Goal: Book appointment/travel/reservation

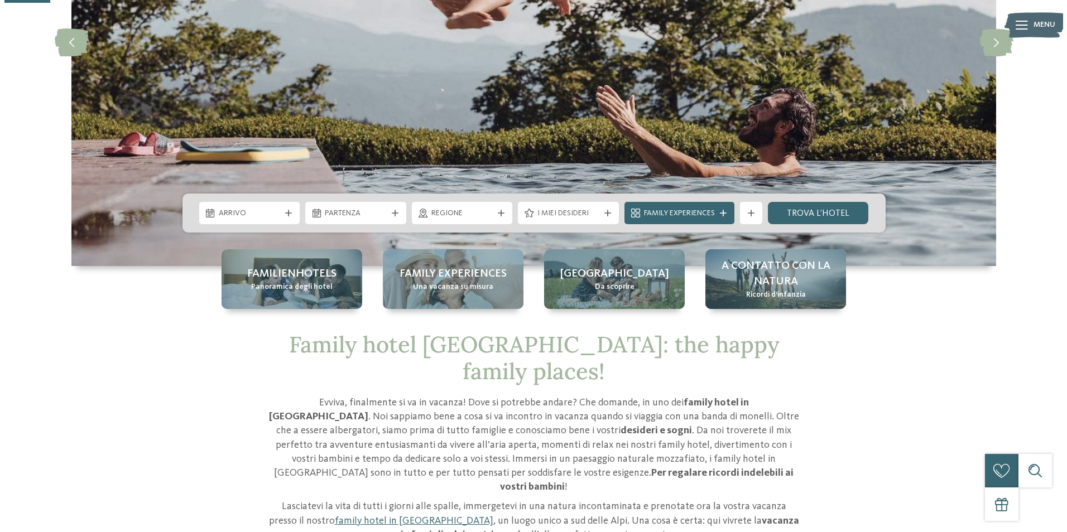
scroll to position [223, 0]
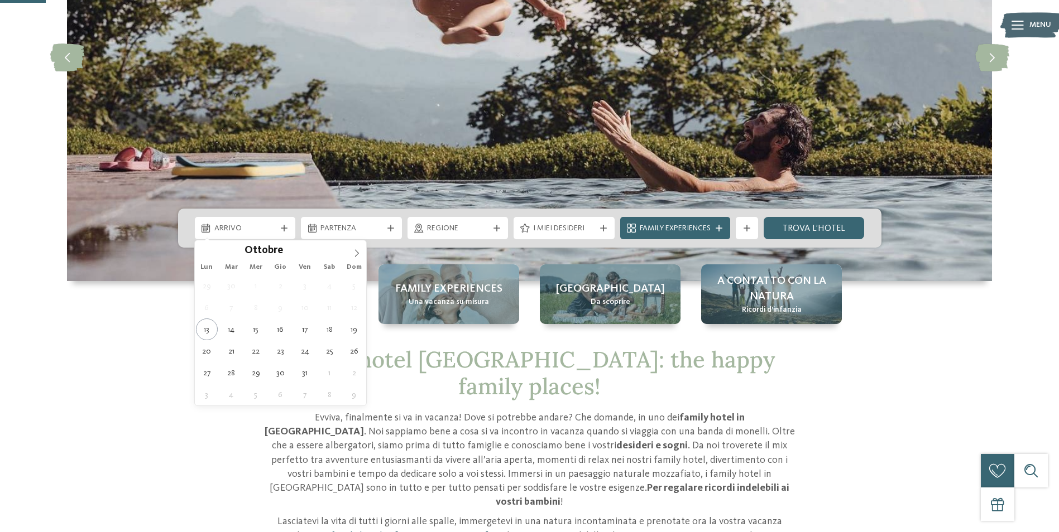
click at [271, 229] on span "Arrivo" at bounding box center [245, 228] width 62 height 11
click at [355, 249] on icon at bounding box center [357, 253] width 8 height 8
type div "30.12.2025"
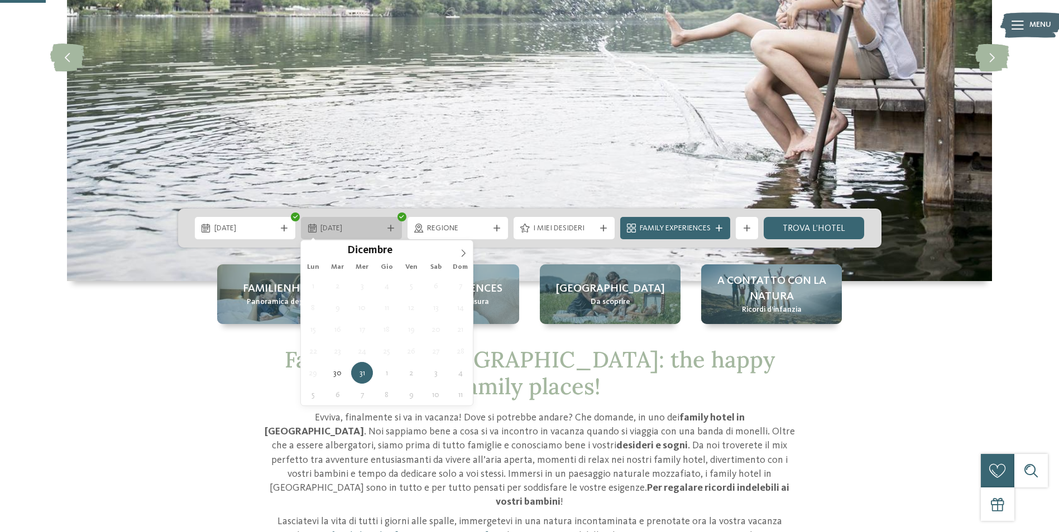
click at [392, 233] on div "31.12.2025" at bounding box center [351, 228] width 101 height 22
type input "****"
click at [461, 253] on icon at bounding box center [463, 253] width 8 height 8
type div "03.01.2026"
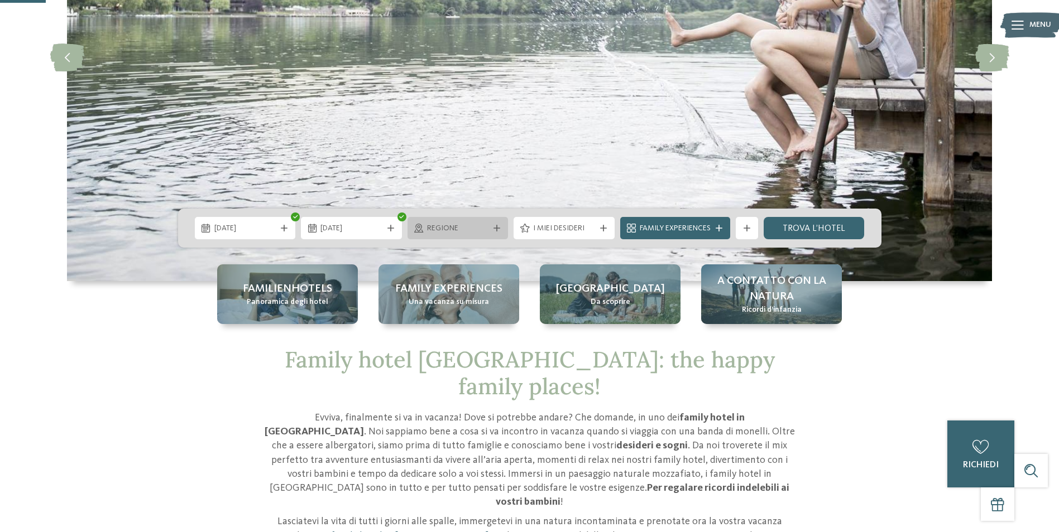
click at [485, 228] on span "Regione" at bounding box center [458, 228] width 62 height 11
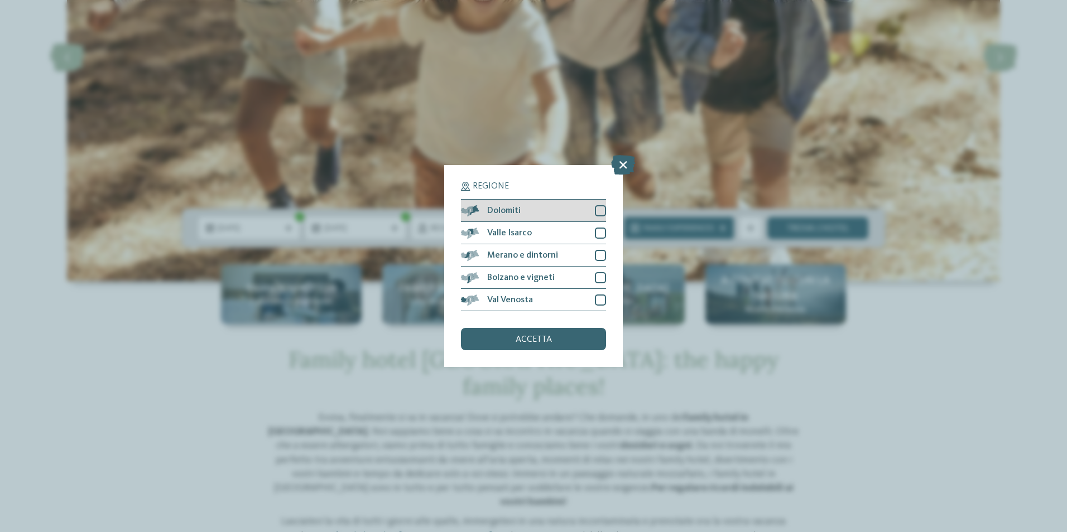
click at [603, 213] on div at bounding box center [600, 210] width 11 height 11
drag, startPoint x: 602, startPoint y: 233, endPoint x: 600, endPoint y: 244, distance: 10.7
click at [602, 234] on div at bounding box center [600, 233] width 11 height 11
click at [599, 258] on div at bounding box center [600, 255] width 11 height 11
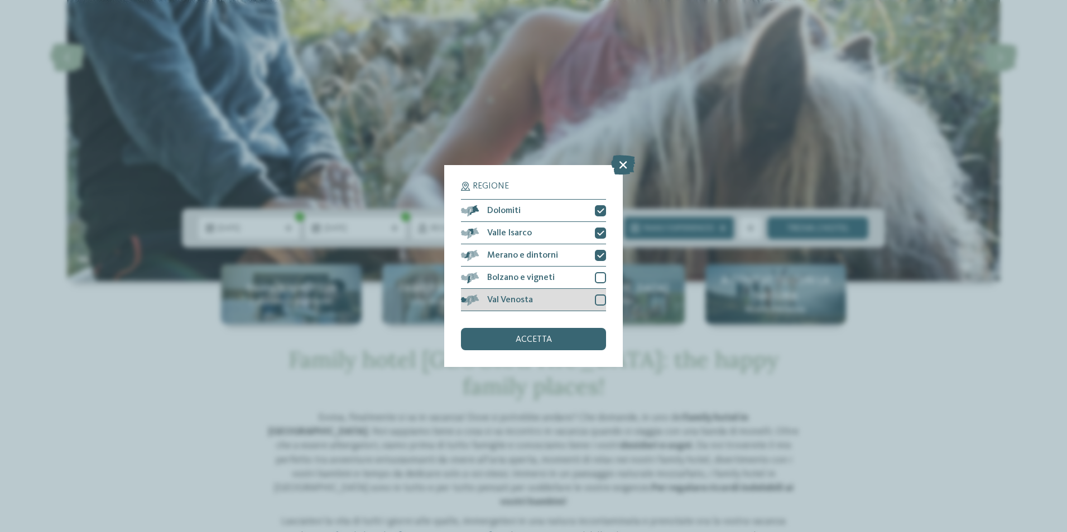
click at [601, 295] on div at bounding box center [600, 300] width 11 height 11
click at [602, 279] on div at bounding box center [600, 277] width 11 height 11
click at [567, 342] on div "accetta" at bounding box center [533, 339] width 145 height 22
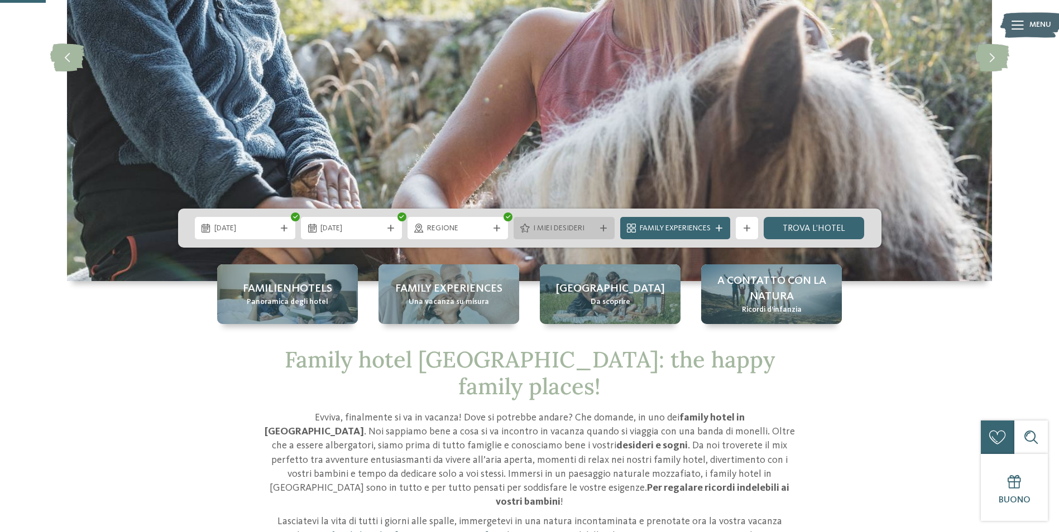
click at [605, 230] on icon at bounding box center [603, 228] width 7 height 7
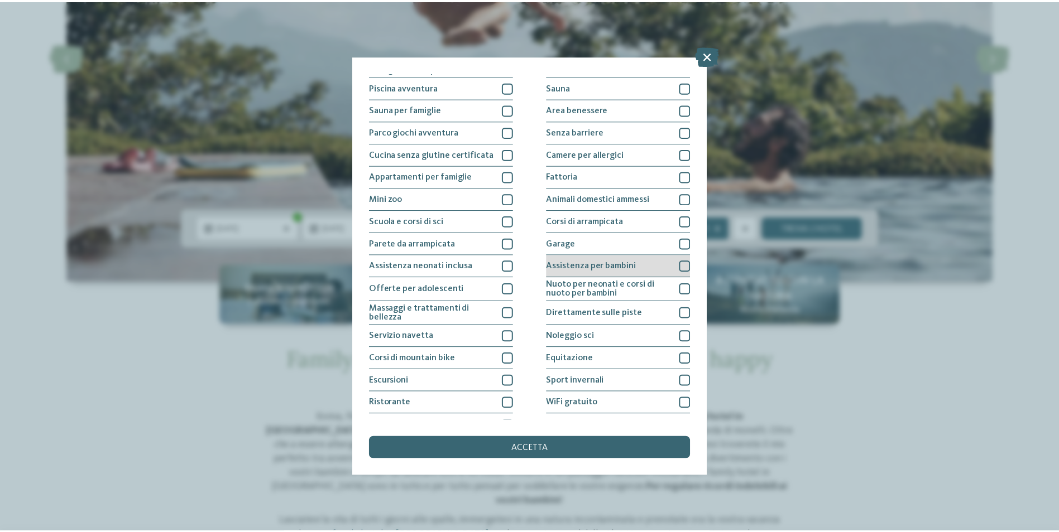
scroll to position [54, 0]
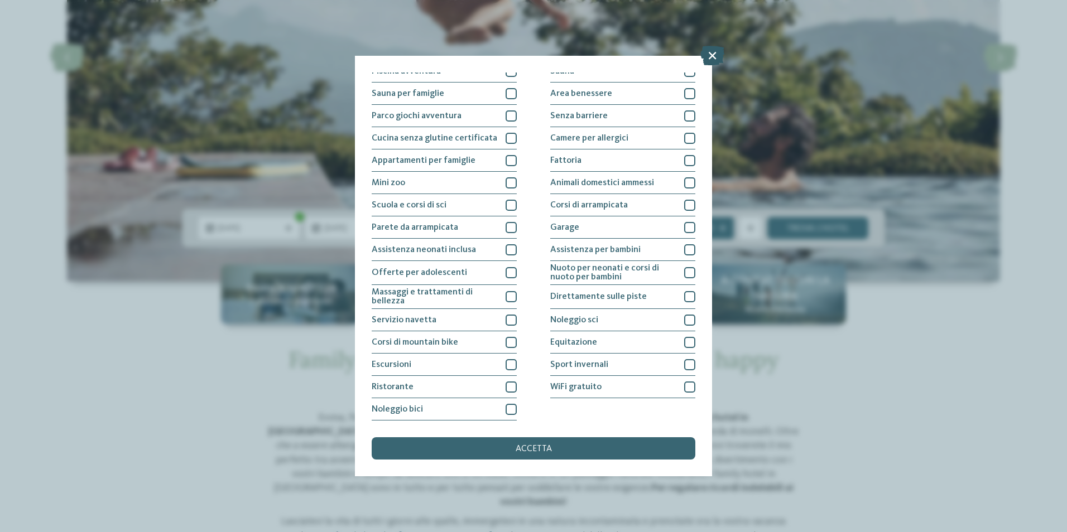
click at [710, 61] on icon at bounding box center [712, 56] width 24 height 20
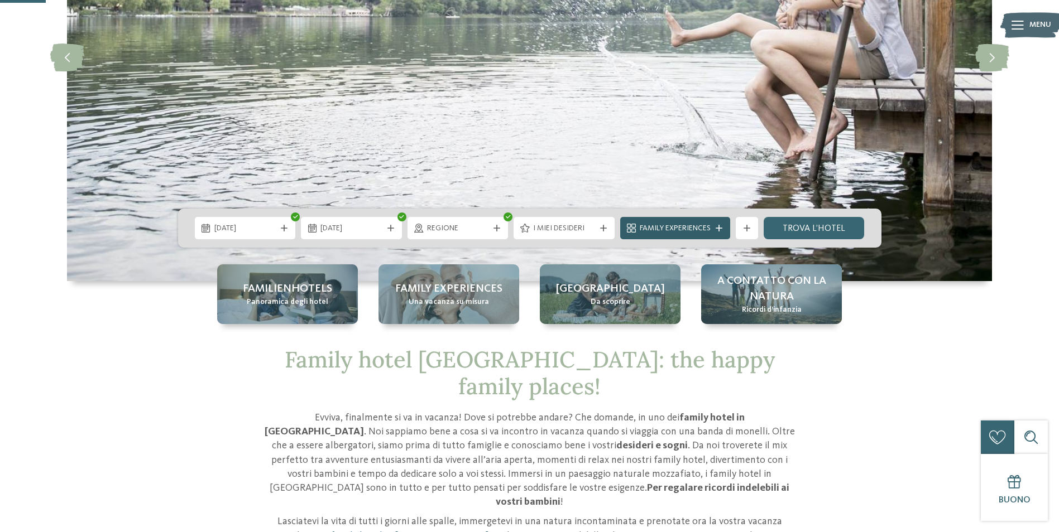
click at [717, 230] on icon at bounding box center [718, 228] width 7 height 7
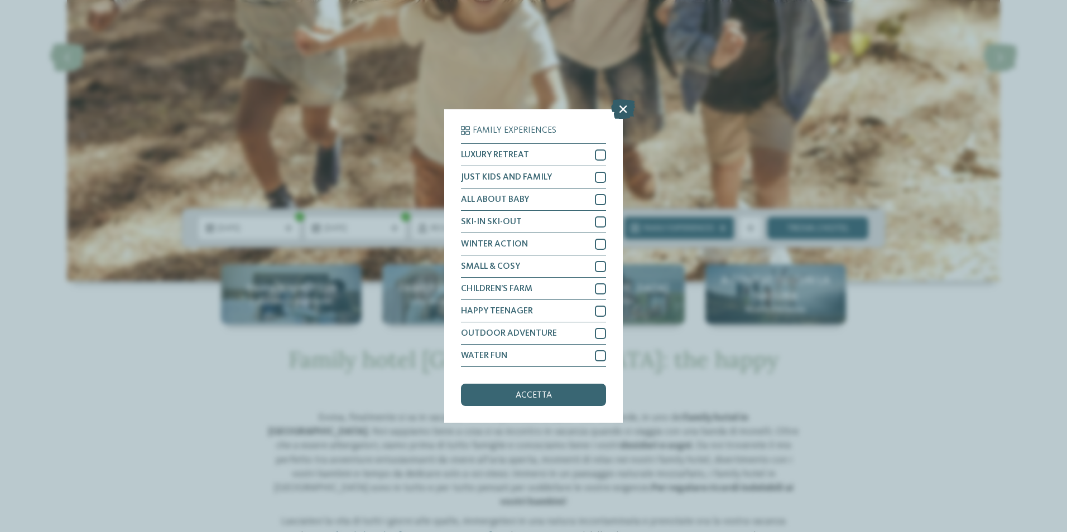
click at [626, 110] on icon at bounding box center [623, 109] width 24 height 20
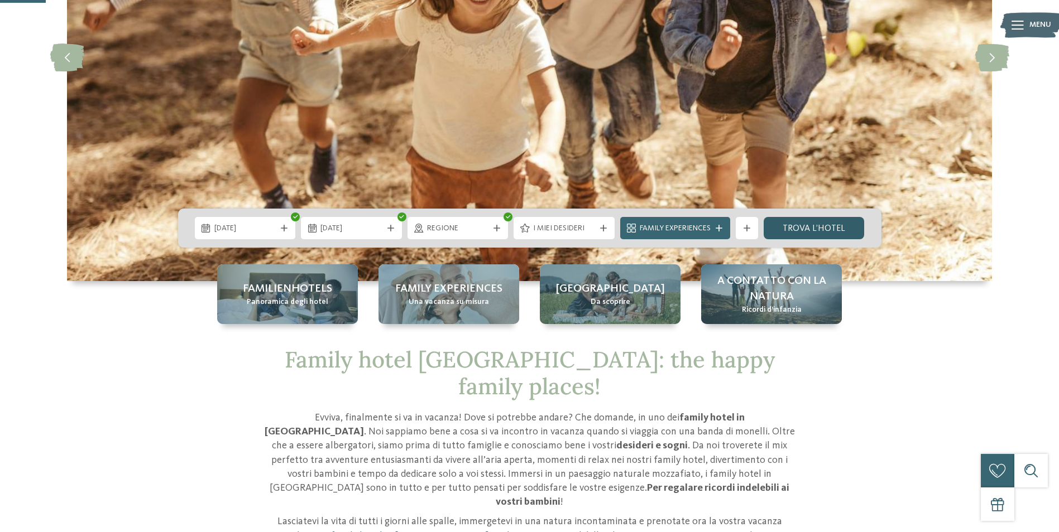
click at [824, 223] on link "trova l’hotel" at bounding box center [813, 228] width 101 height 22
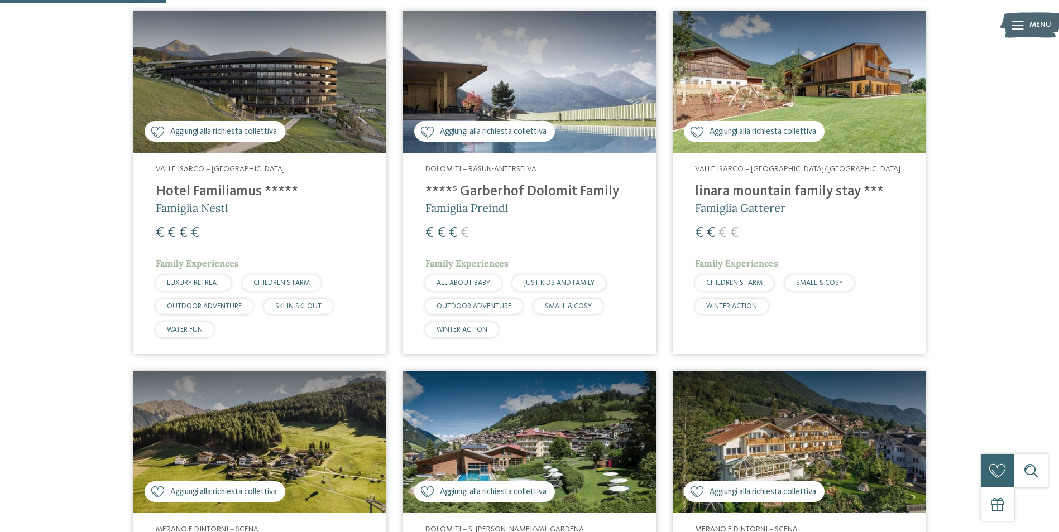
scroll to position [422, 0]
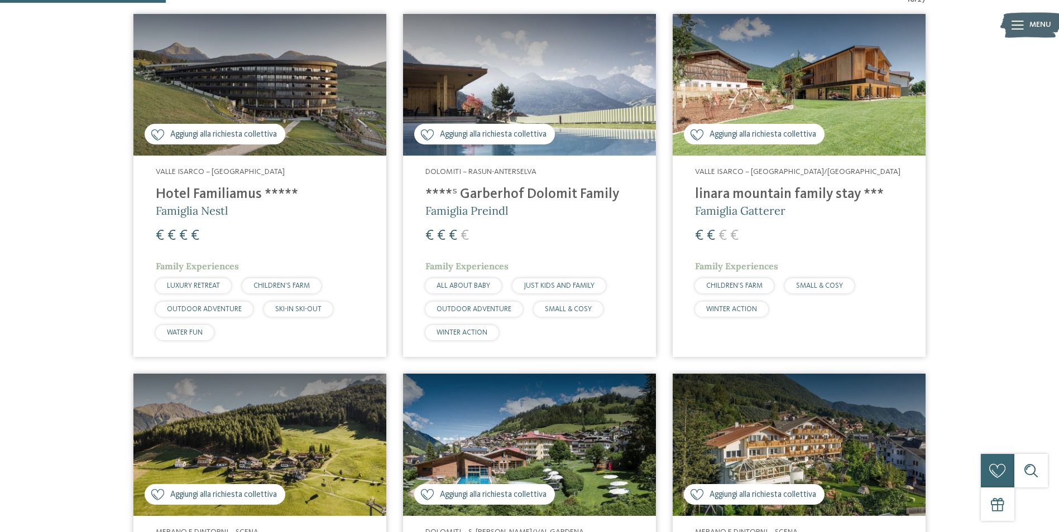
click at [181, 139] on span "Aggiungi alla richiesta collettiva" at bounding box center [223, 135] width 107 height 12
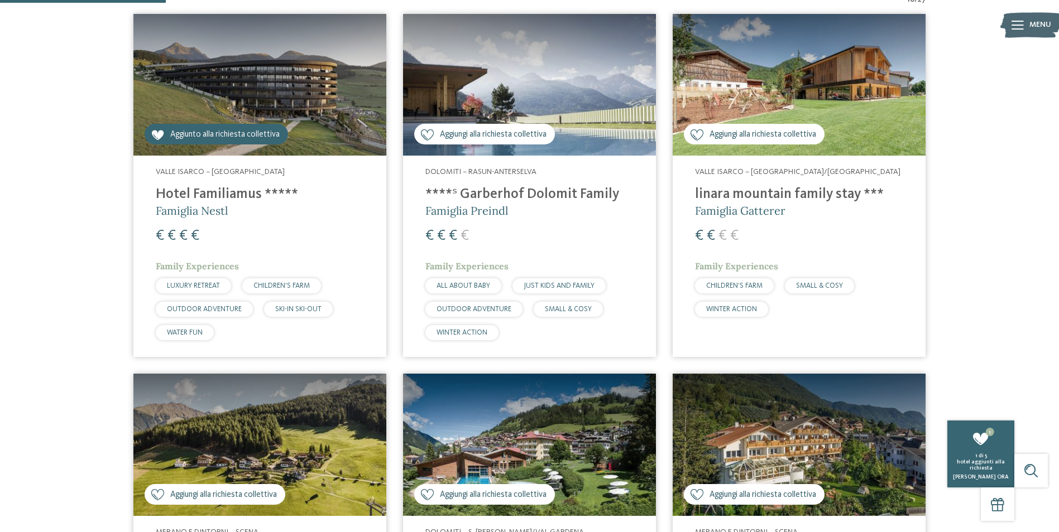
click at [449, 135] on span "Aggiungi alla richiesta collettiva" at bounding box center [493, 135] width 107 height 12
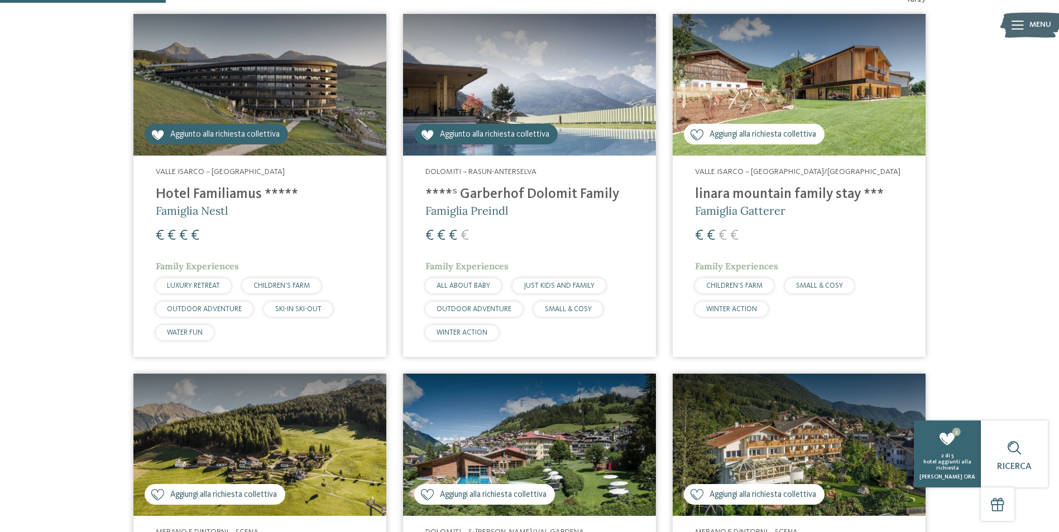
click at [740, 135] on span "Aggiungi alla richiesta collettiva" at bounding box center [762, 135] width 107 height 12
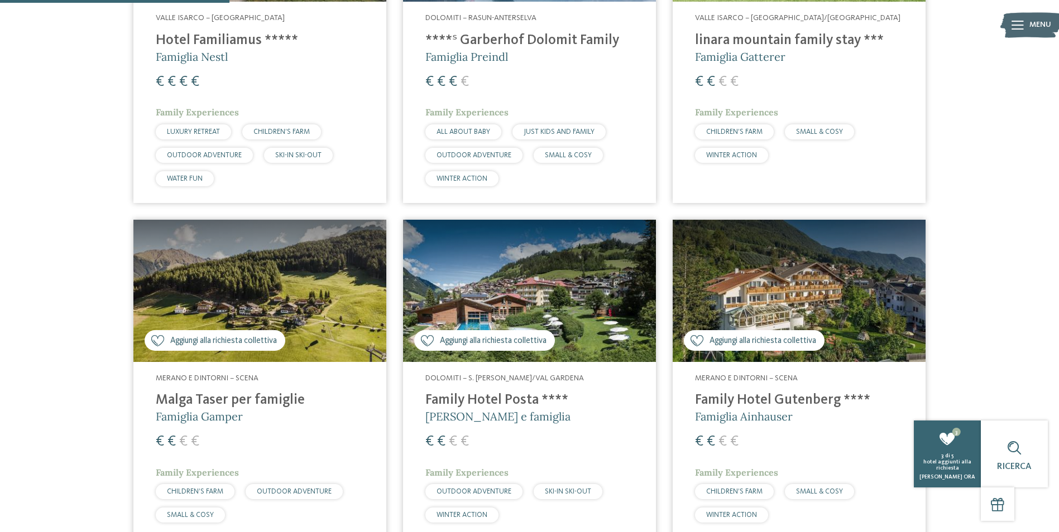
scroll to position [589, 0]
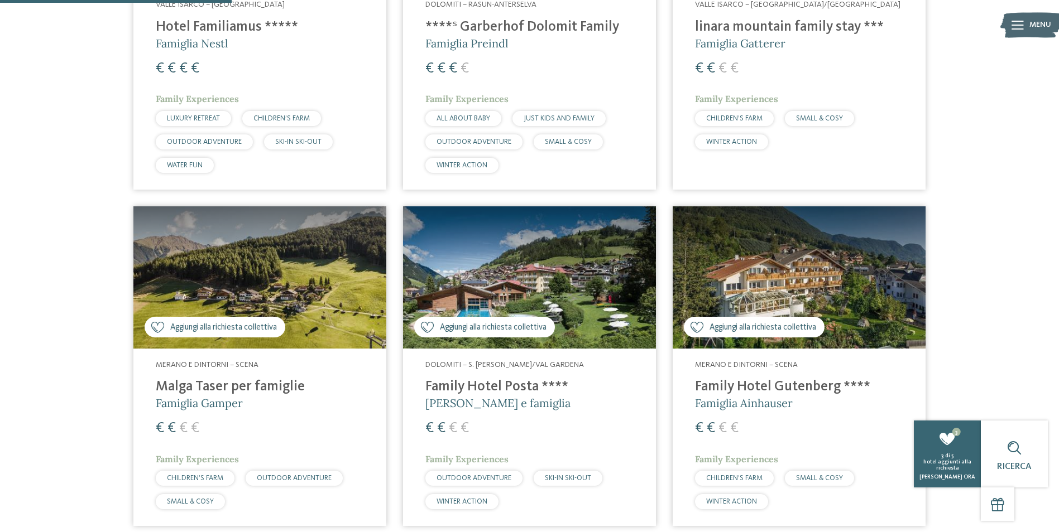
click at [729, 326] on span "Aggiungi alla richiesta collettiva" at bounding box center [762, 328] width 107 height 12
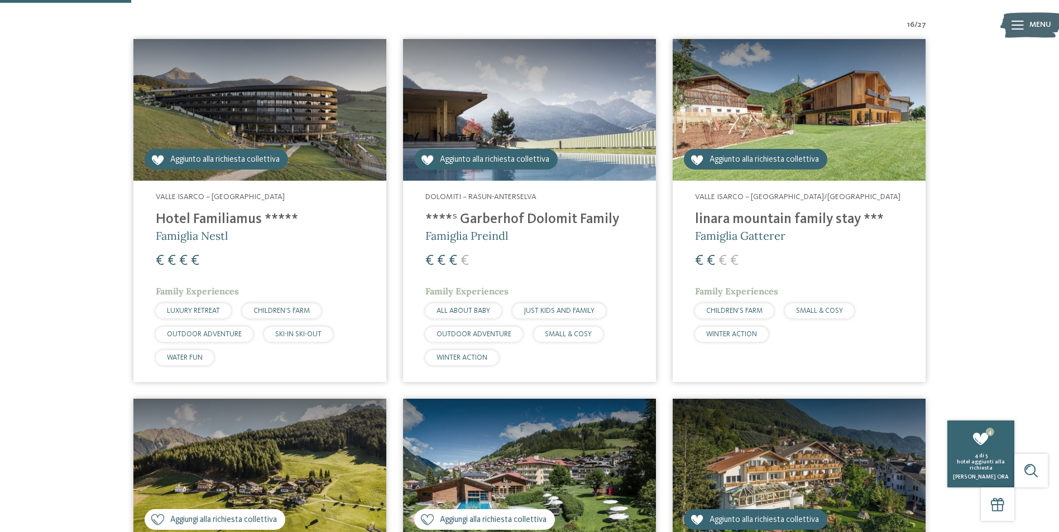
scroll to position [478, 0]
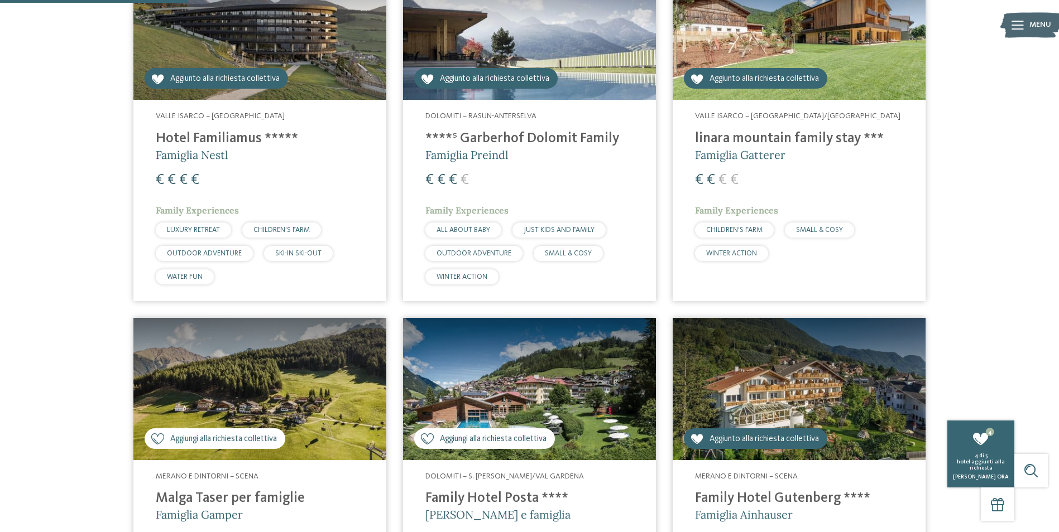
click at [464, 432] on div "Aggiungi alla richiesta collettiva Aggiunto alla richiesta collettiva" at bounding box center [484, 439] width 141 height 21
click at [200, 435] on span "Aggiungi alla richiesta collettiva" at bounding box center [223, 440] width 107 height 12
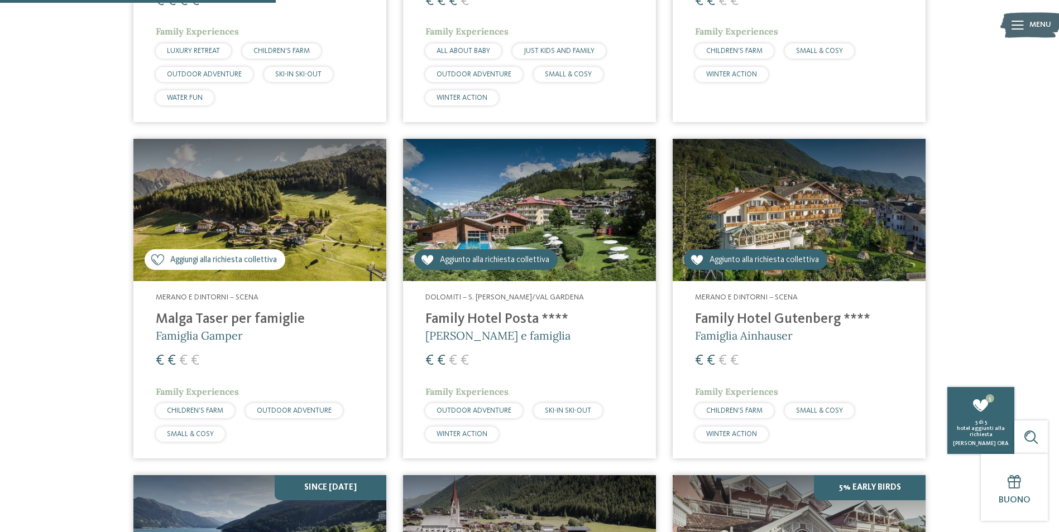
scroll to position [701, 0]
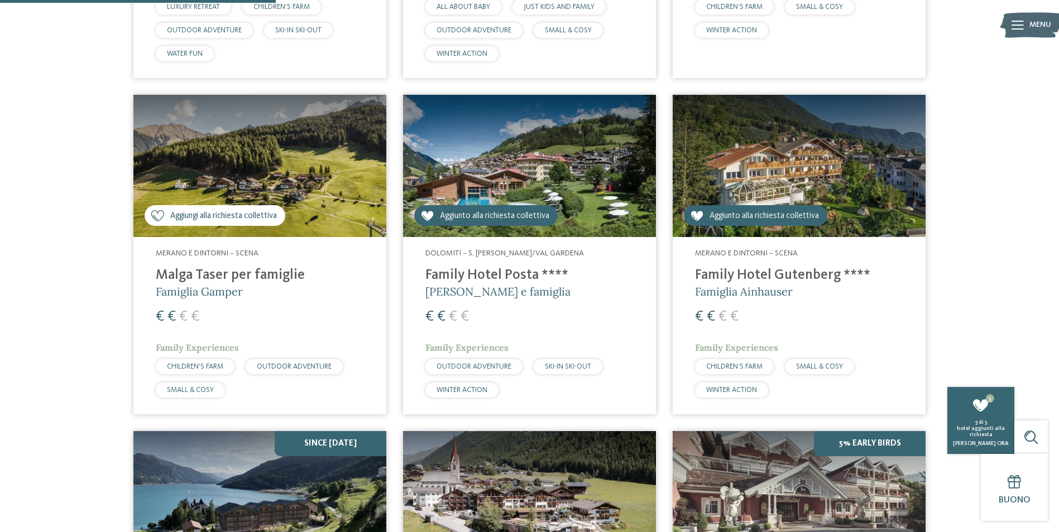
click at [220, 215] on span "Aggiungi alla richiesta collettiva" at bounding box center [223, 216] width 107 height 12
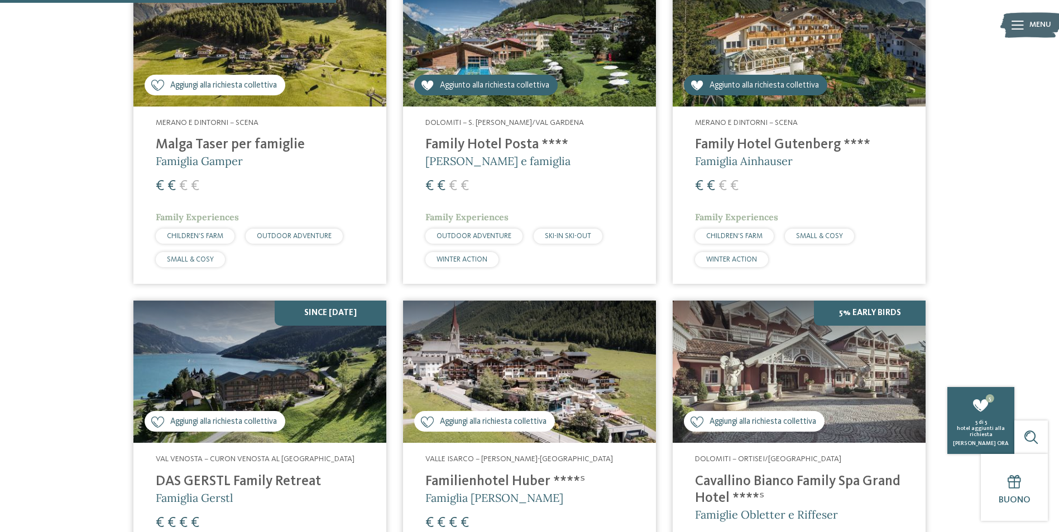
scroll to position [812, 0]
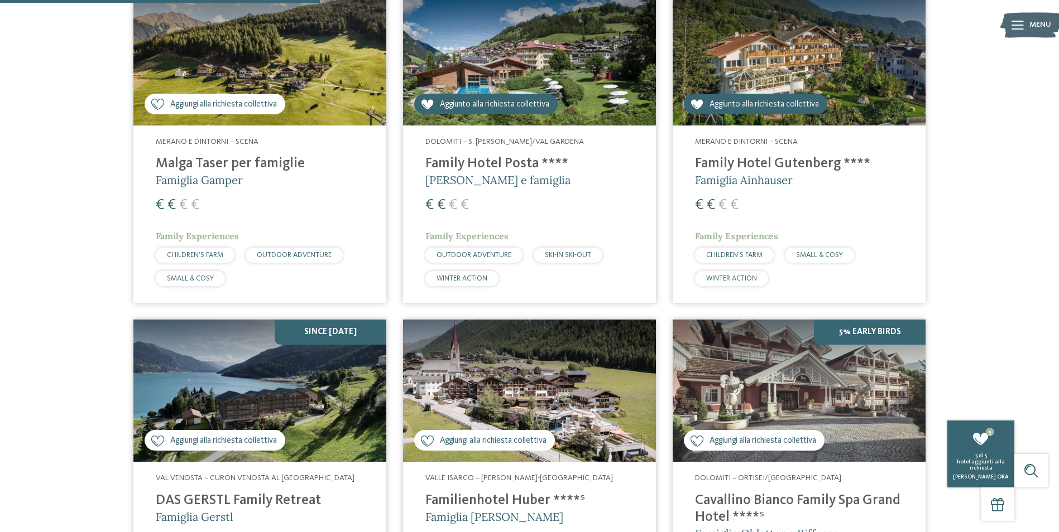
click at [160, 107] on icon at bounding box center [157, 104] width 13 height 11
click at [162, 105] on icon at bounding box center [157, 104] width 13 height 11
click at [219, 111] on div "Aggiungi alla richiesta collettiva Aggiunto alla richiesta collettiva" at bounding box center [215, 104] width 141 height 21
click at [227, 106] on span "Aggiungi alla richiesta collettiva" at bounding box center [223, 105] width 107 height 12
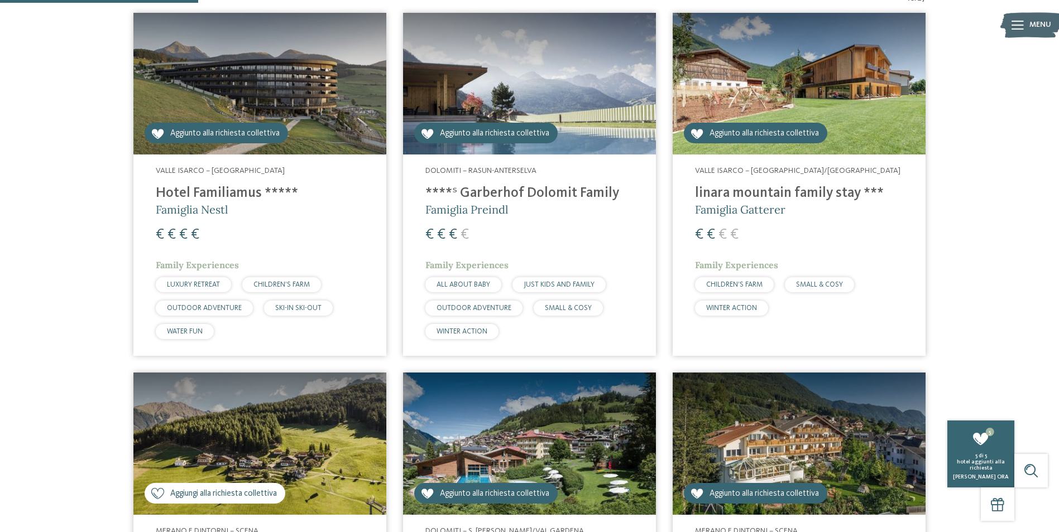
scroll to position [422, 0]
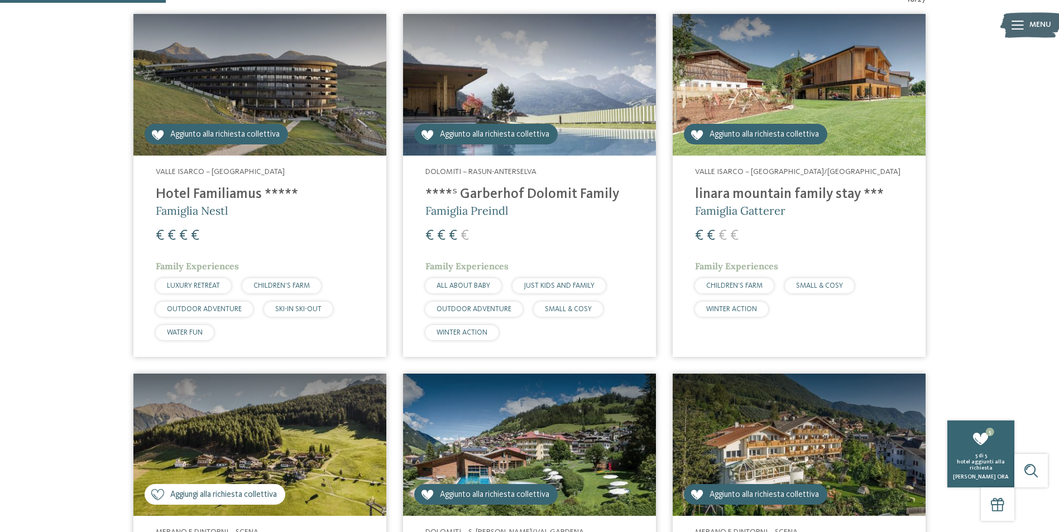
click at [205, 130] on span "Aggiunto alla richiesta collettiva" at bounding box center [224, 135] width 109 height 12
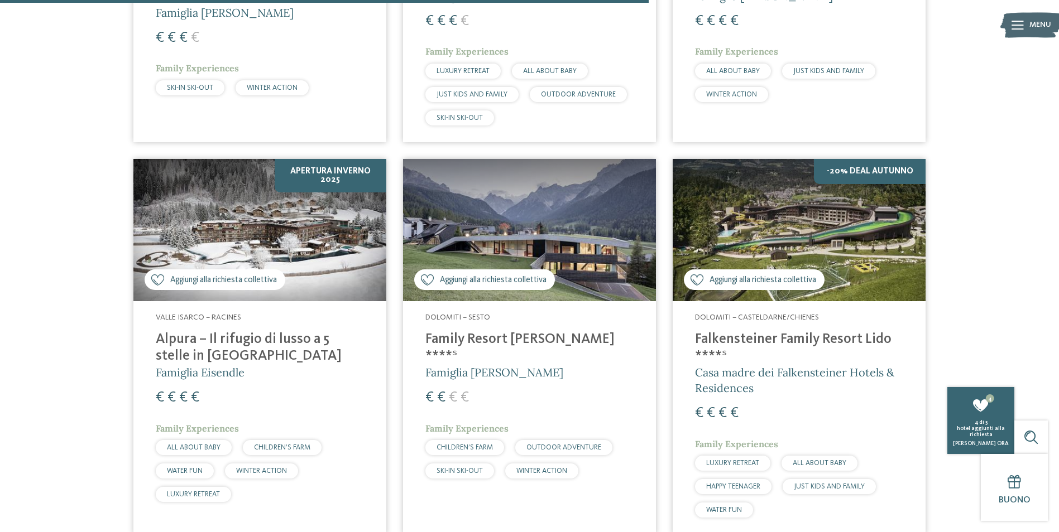
scroll to position [1761, 0]
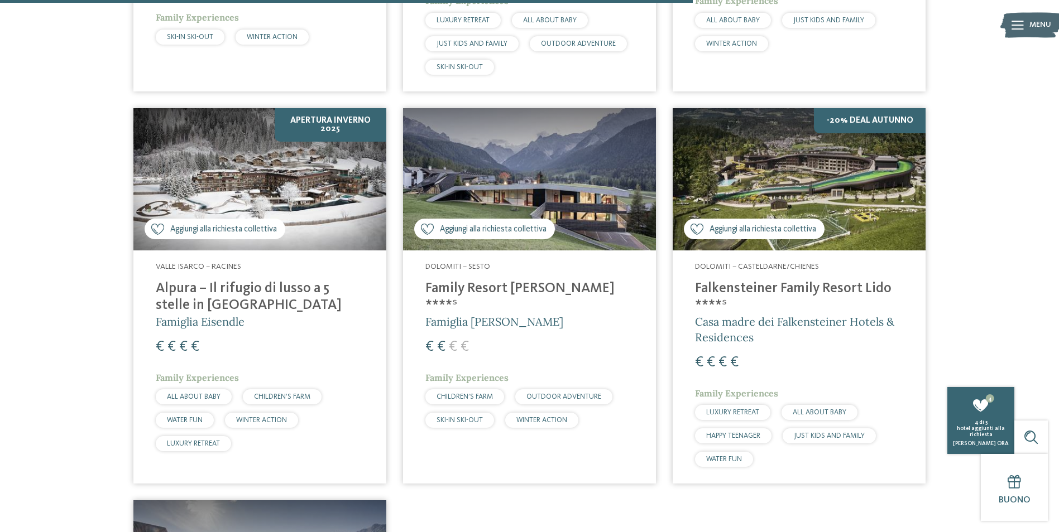
click at [488, 239] on img at bounding box center [529, 179] width 253 height 142
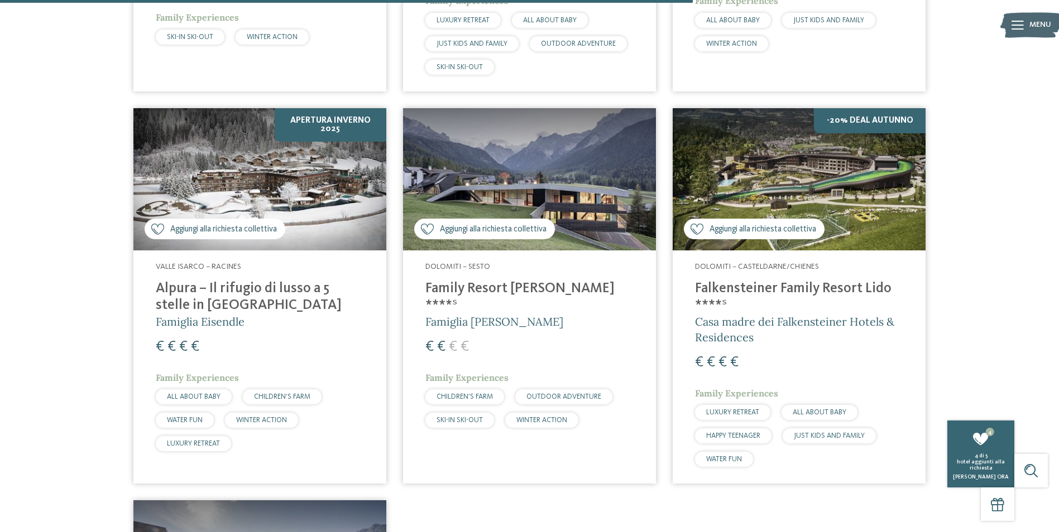
click at [427, 230] on icon at bounding box center [427, 229] width 13 height 11
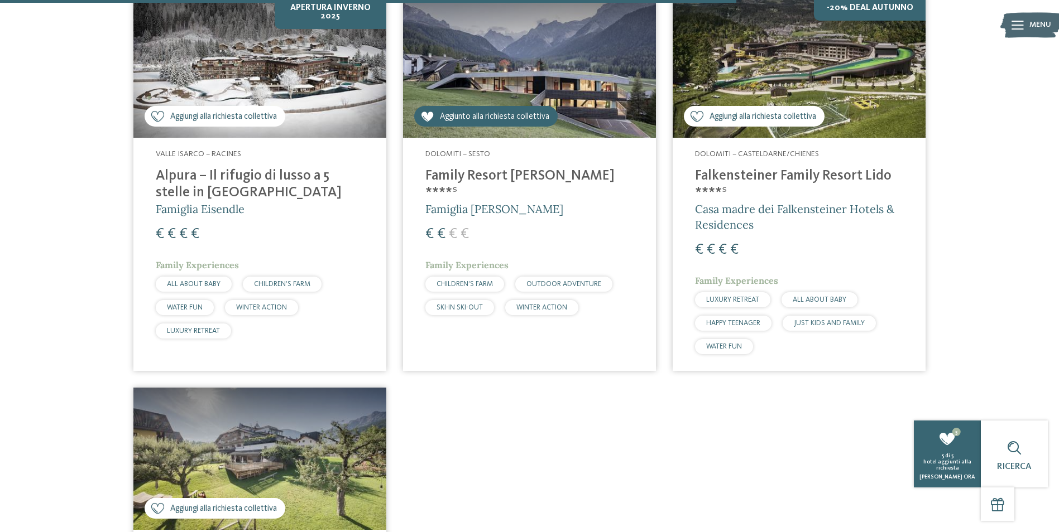
scroll to position [1873, 0]
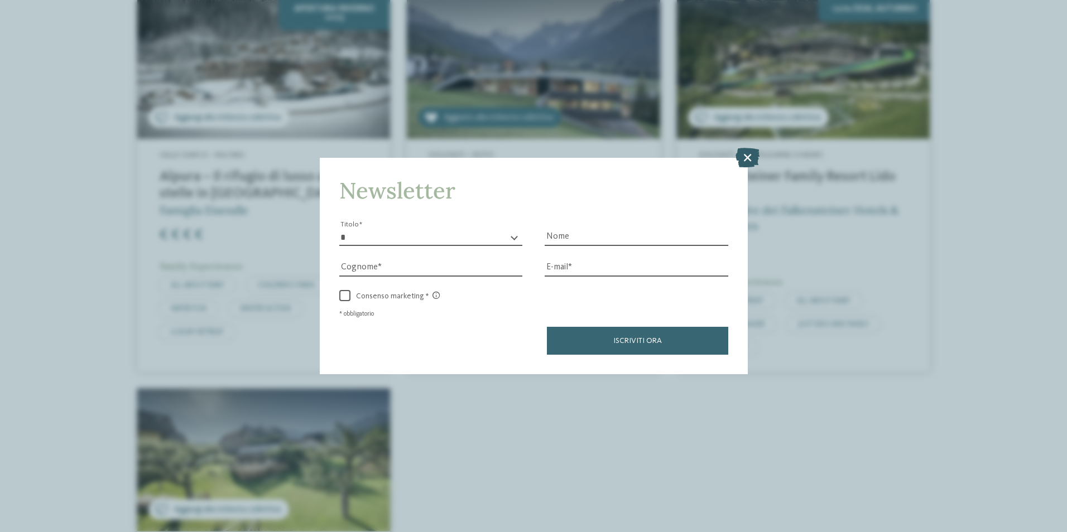
click at [753, 158] on icon at bounding box center [747, 157] width 24 height 20
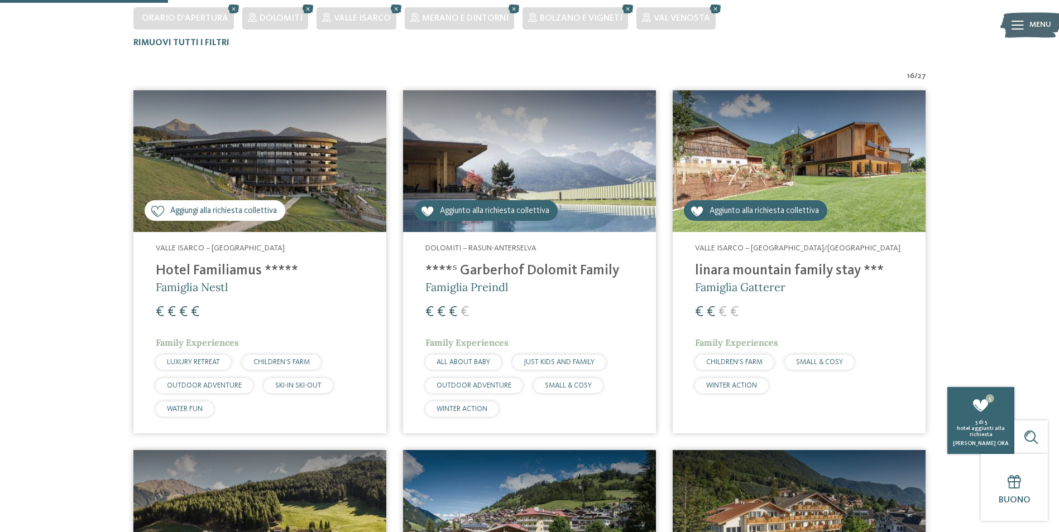
scroll to position [310, 0]
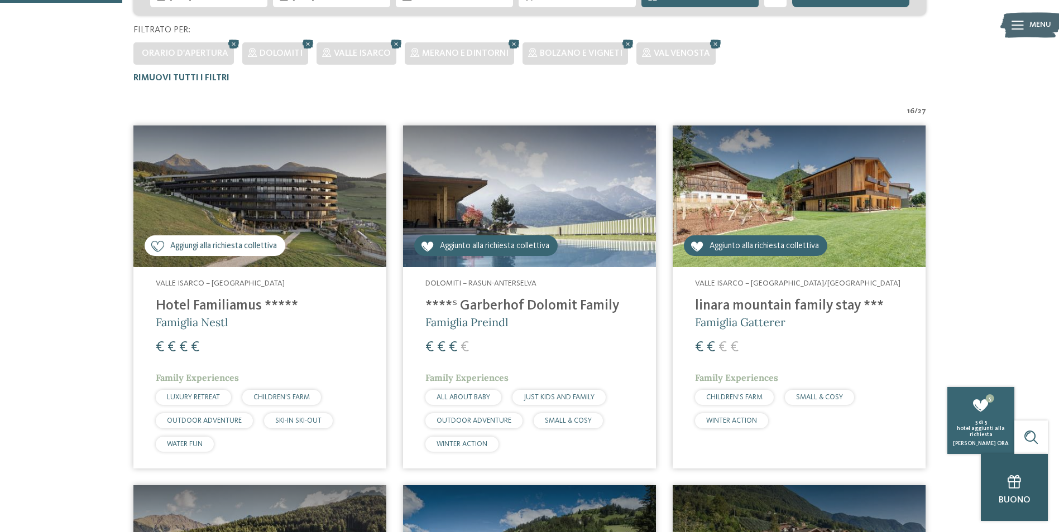
click at [1011, 495] on div "Buono" at bounding box center [1013, 487] width 67 height 67
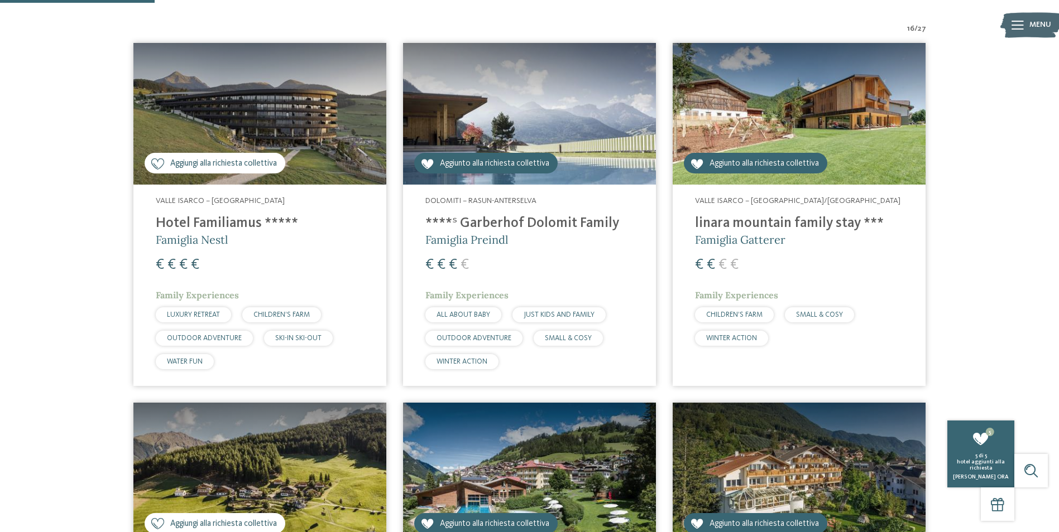
scroll to position [478, 0]
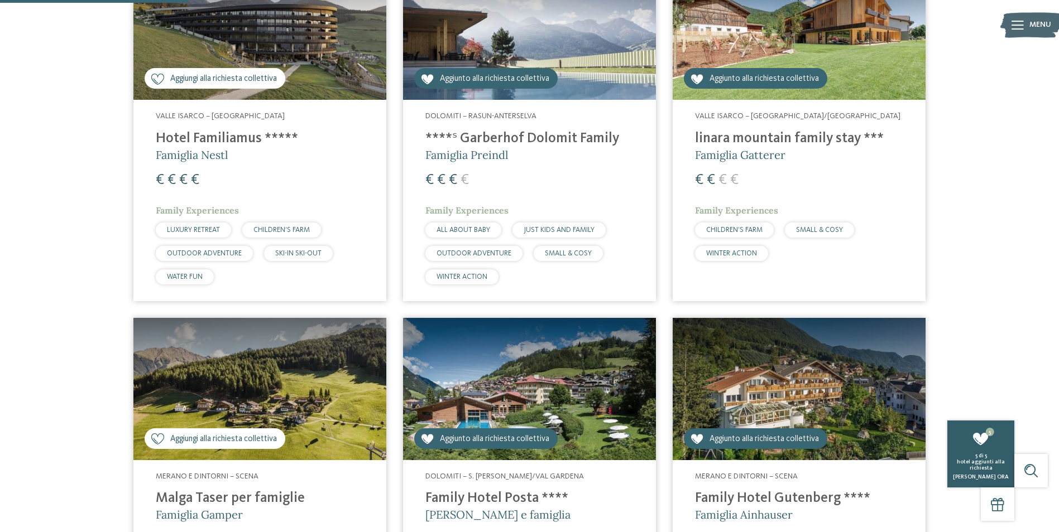
click at [974, 450] on div "5 richiedi 5 di 5 hotel aggiunti alla richiesta Richiedi ora" at bounding box center [980, 454] width 67 height 67
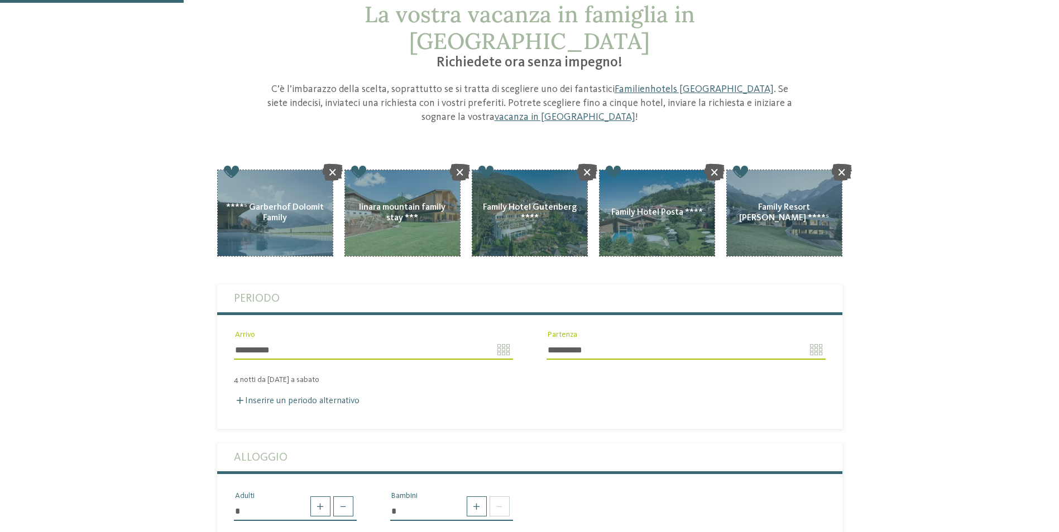
scroll to position [167, 0]
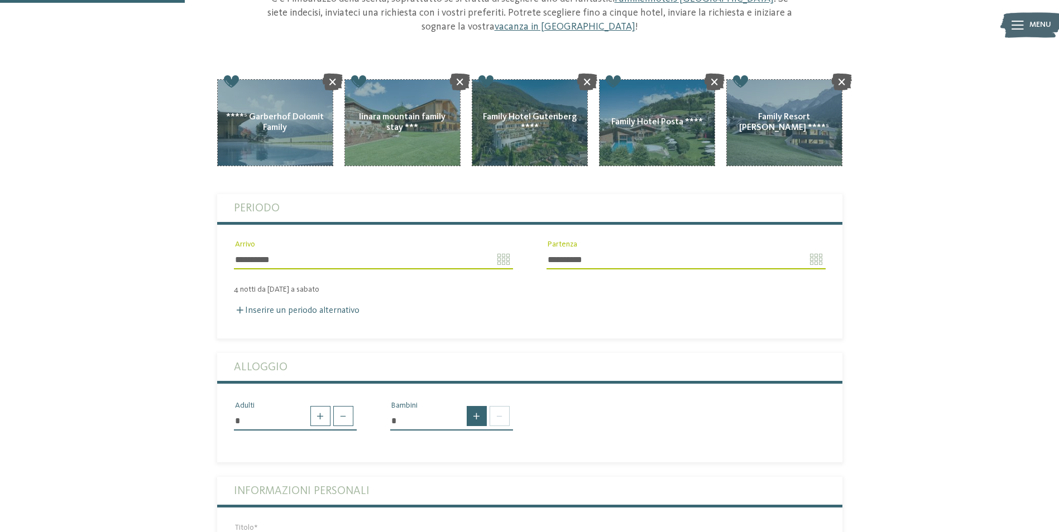
click at [480, 406] on span at bounding box center [477, 416] width 20 height 20
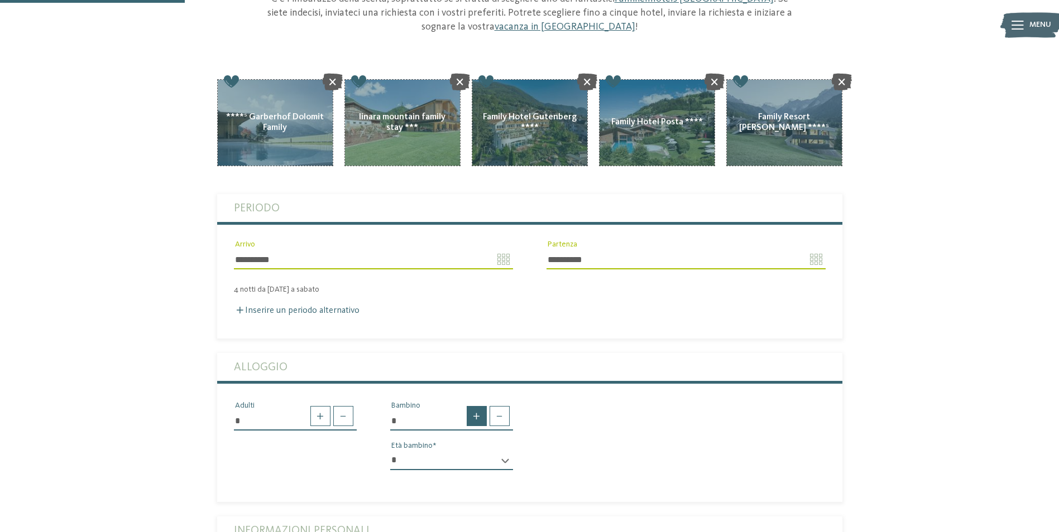
click at [479, 406] on span at bounding box center [477, 416] width 20 height 20
type input "*"
click at [498, 451] on select "* * * * * * * * * * * ** ** ** ** ** ** ** **" at bounding box center [451, 460] width 123 height 19
select select "*"
click at [390, 451] on select "* * * * * * * * * * * ** ** ** ** ** ** ** **" at bounding box center [451, 460] width 123 height 19
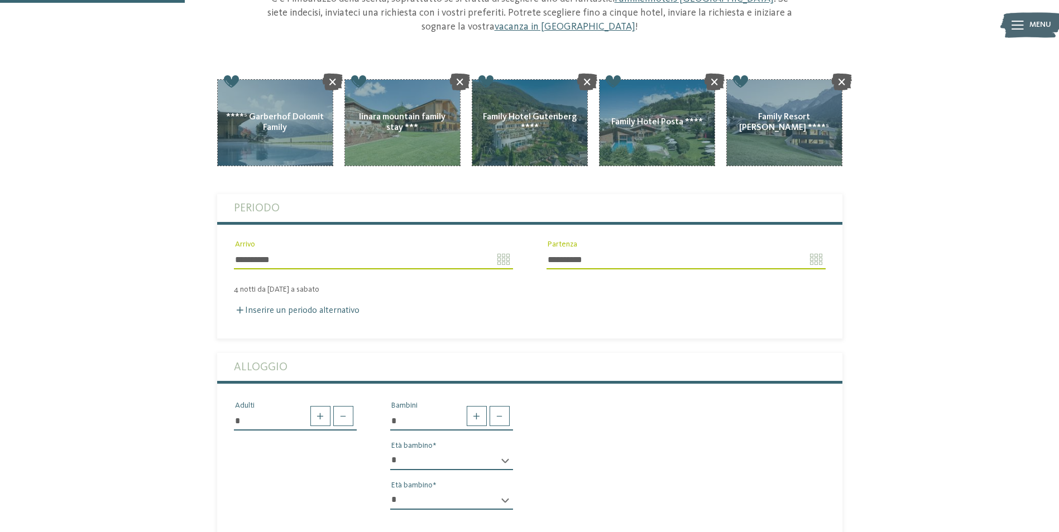
click at [493, 463] on div "* * * * * * * * * * * ** ** ** ** ** ** ** ** Età bambino * * * * * * * * * * *…" at bounding box center [451, 485] width 123 height 68
click at [502, 491] on select "* * * * * * * * * * * ** ** ** ** ** ** ** **" at bounding box center [451, 500] width 123 height 19
select select "*"
click at [390, 491] on select "* * * * * * * * * * * ** ** ** ** ** ** ** **" at bounding box center [451, 500] width 123 height 19
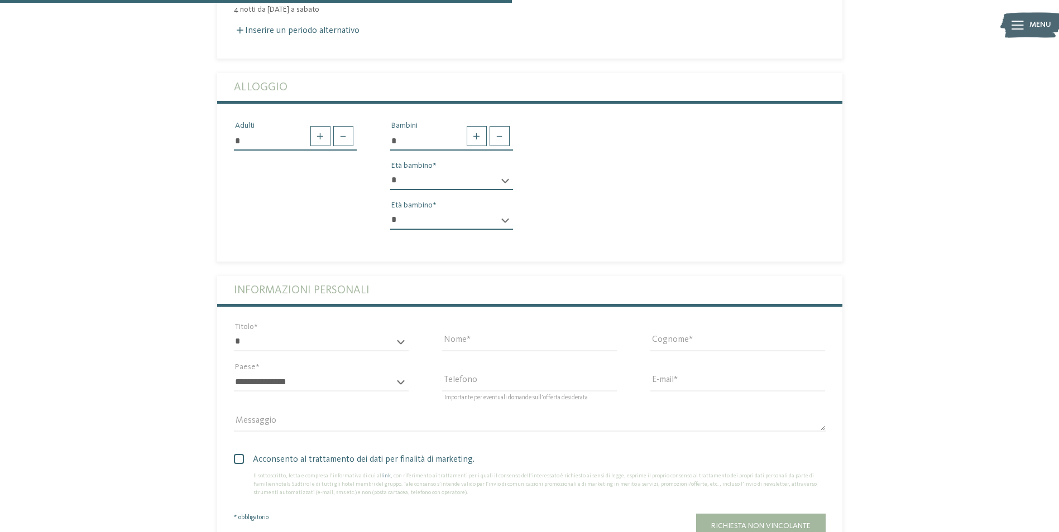
scroll to position [502, 0]
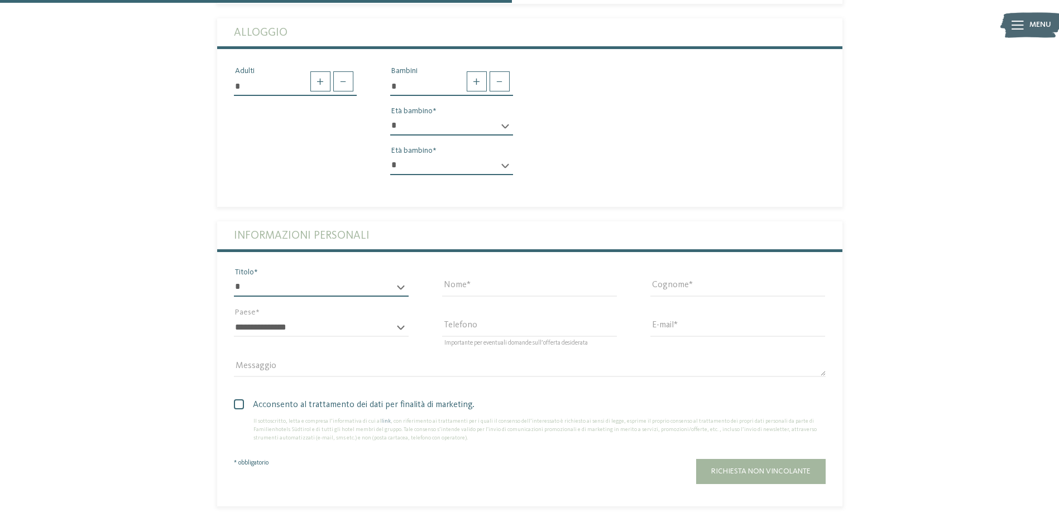
click at [301, 278] on select "* ****** ******* ******** ******" at bounding box center [321, 287] width 175 height 19
select select "*"
click at [234, 278] on select "* ****** ******* ******** ******" at bounding box center [321, 287] width 175 height 19
click at [469, 278] on input "Nome" at bounding box center [529, 287] width 175 height 19
type input "********"
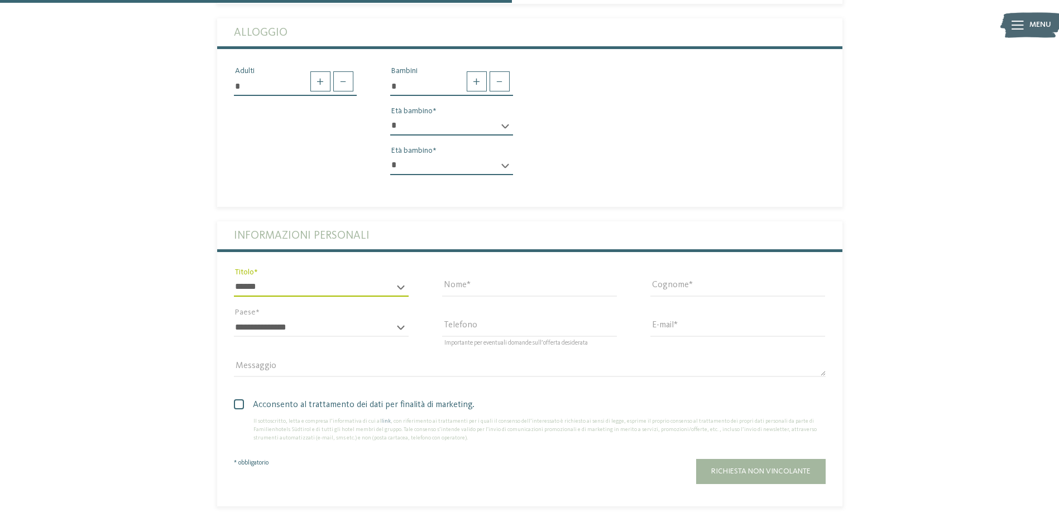
type input "******"
select select "**"
type input "**********"
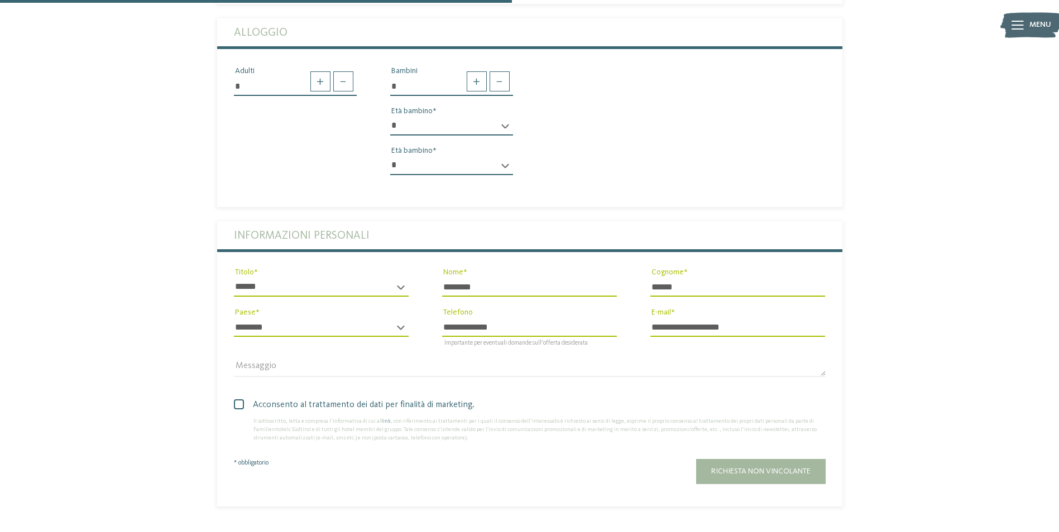
click at [241, 400] on span at bounding box center [239, 405] width 10 height 10
click at [762, 459] on button "Richiesta non vincolante" at bounding box center [760, 471] width 129 height 25
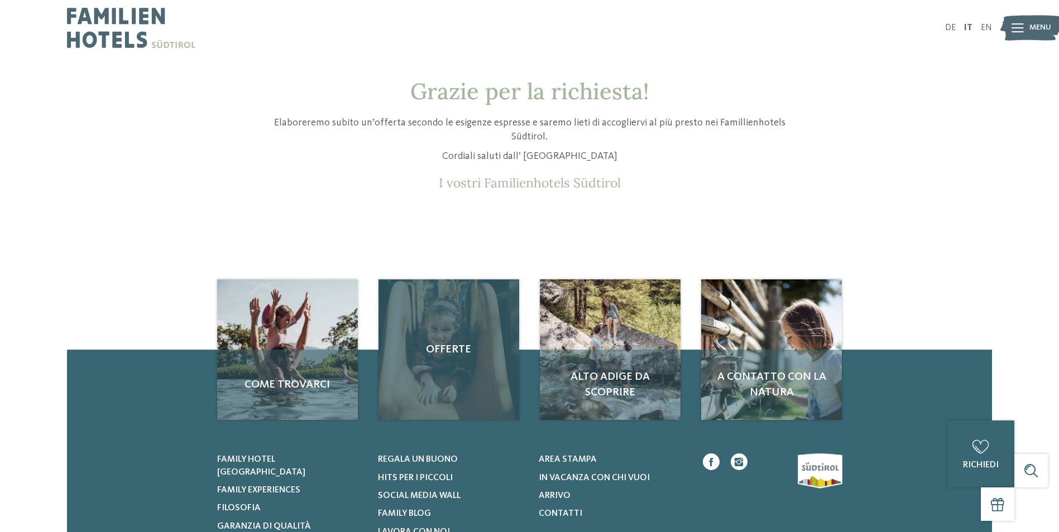
click at [451, 370] on div "Offerte" at bounding box center [448, 350] width 141 height 141
